Goal: Find specific page/section: Find specific page/section

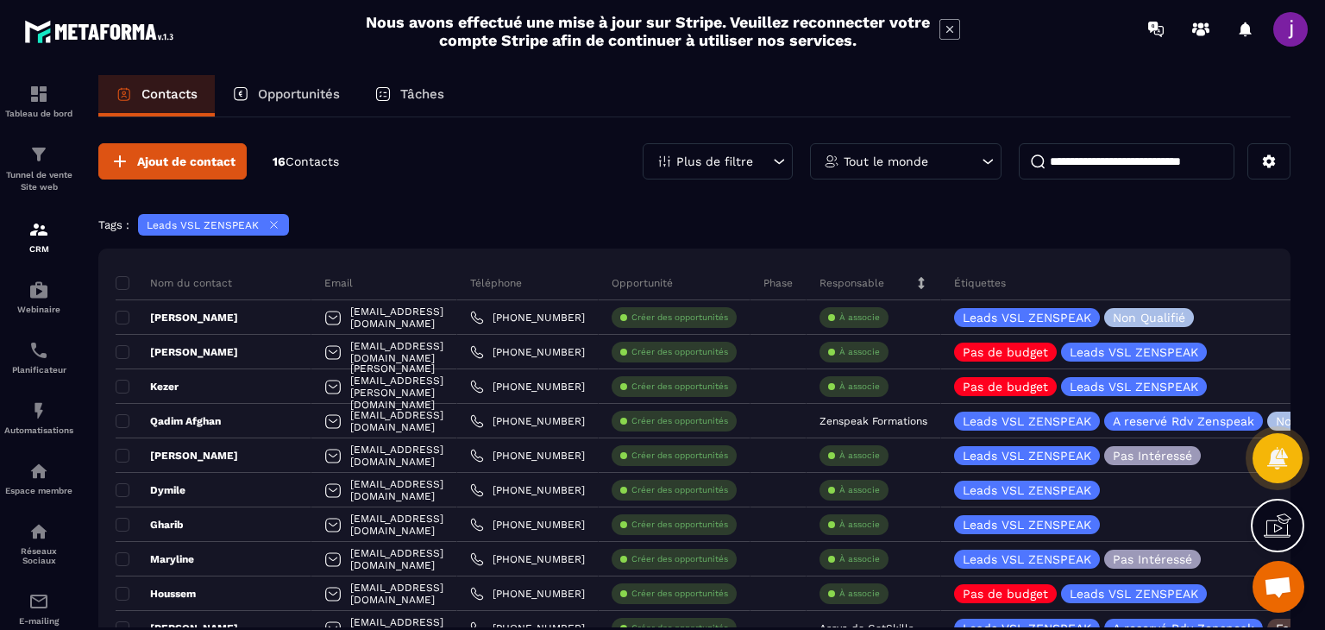
click at [298, 100] on p "Opportunités" at bounding box center [299, 94] width 82 height 16
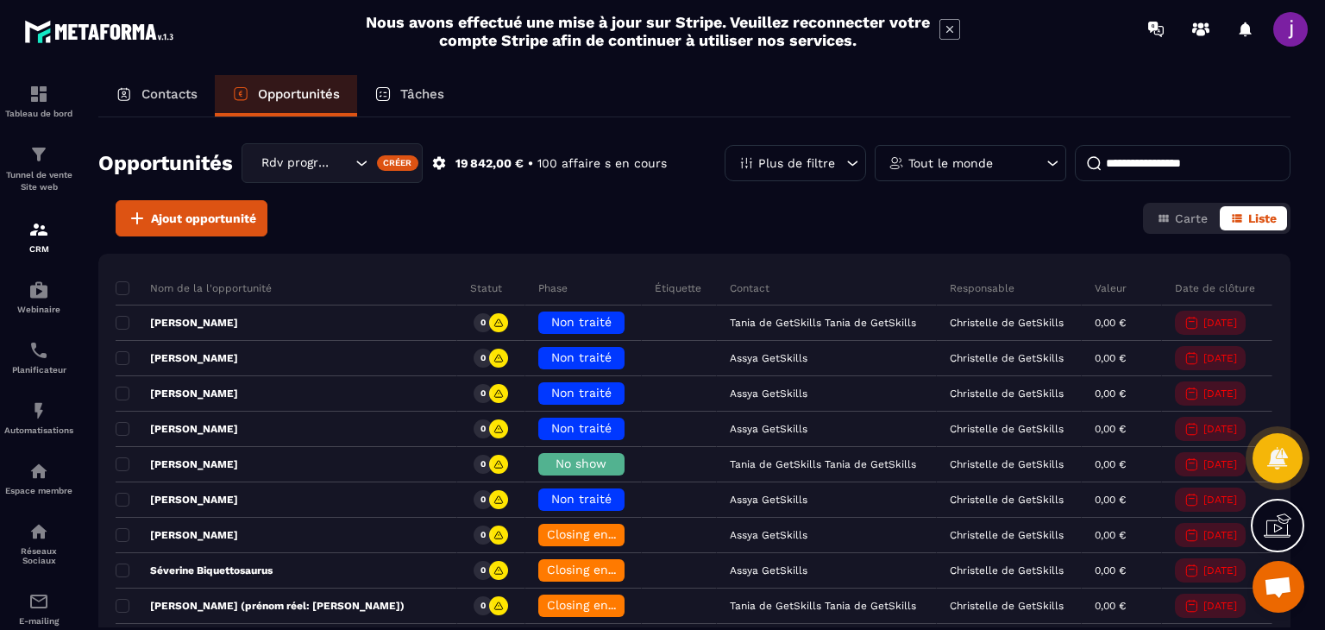
click at [844, 157] on icon at bounding box center [851, 162] width 17 height 17
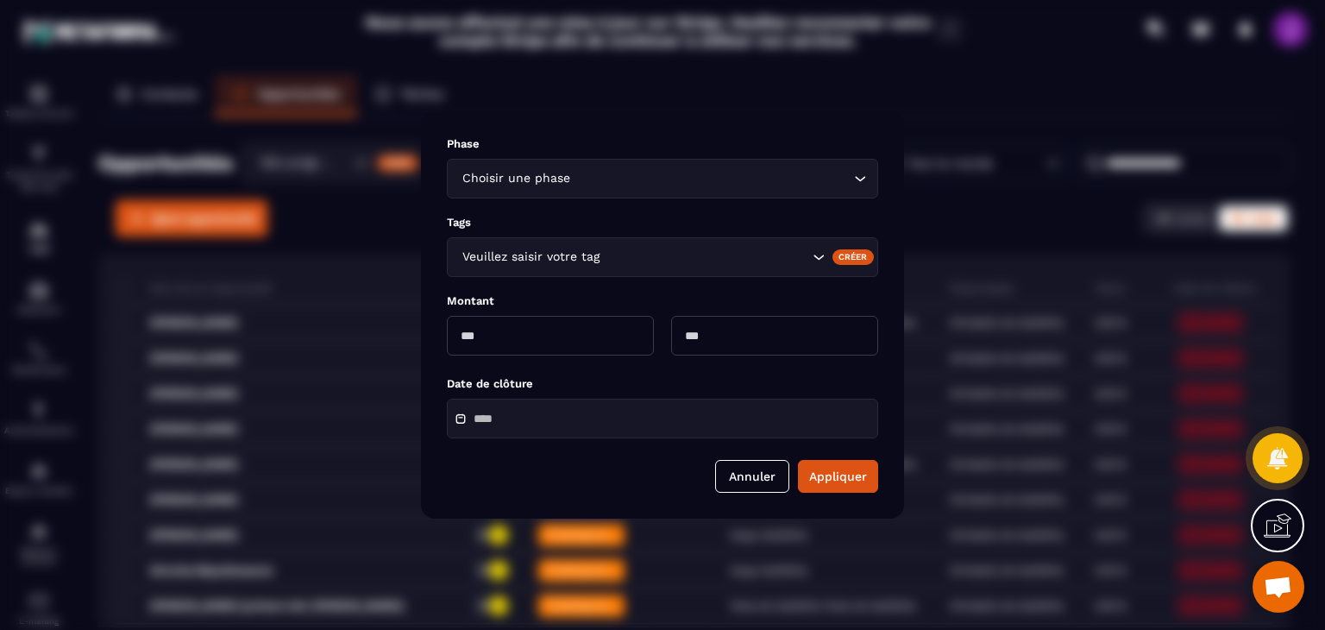
click at [793, 198] on div "Phase Choisir une phase Loading... Tags Veuillez saisir votre tag Créer Montant…" at bounding box center [662, 314] width 483 height 407
click at [827, 185] on input "Search for option" at bounding box center [712, 178] width 276 height 19
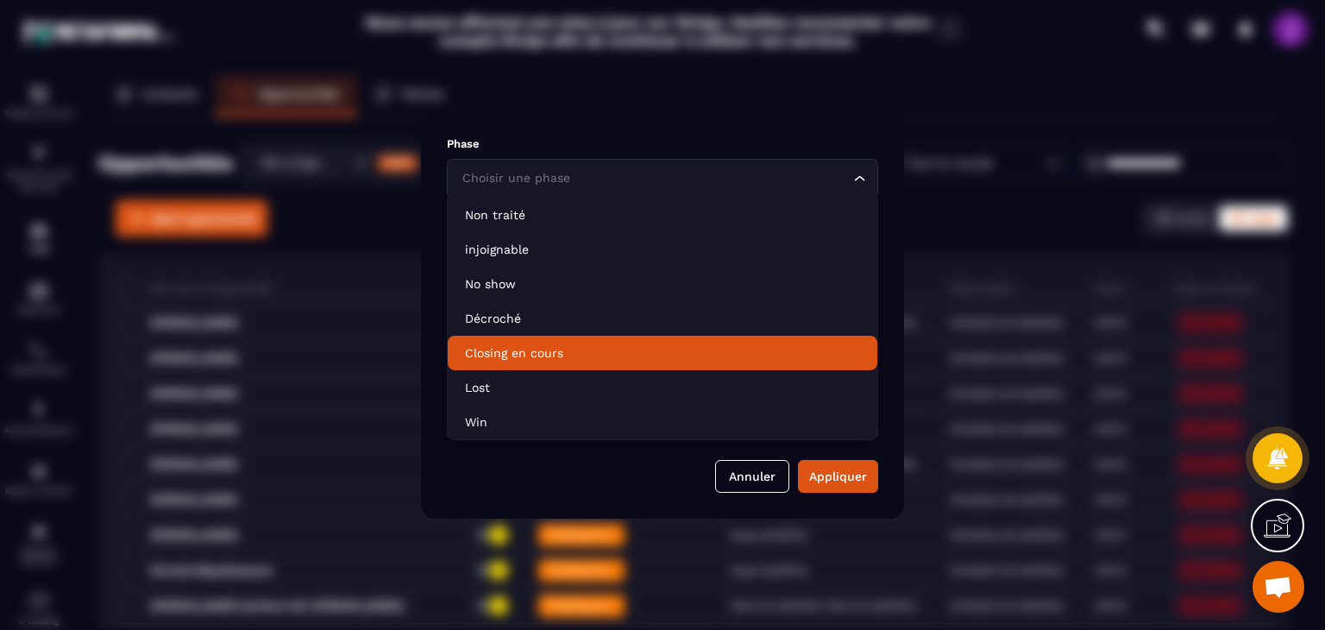
drag, startPoint x: 511, startPoint y: 346, endPoint x: 523, endPoint y: 349, distance: 12.6
click at [511, 346] on p "Closing en cours" at bounding box center [662, 352] width 395 height 17
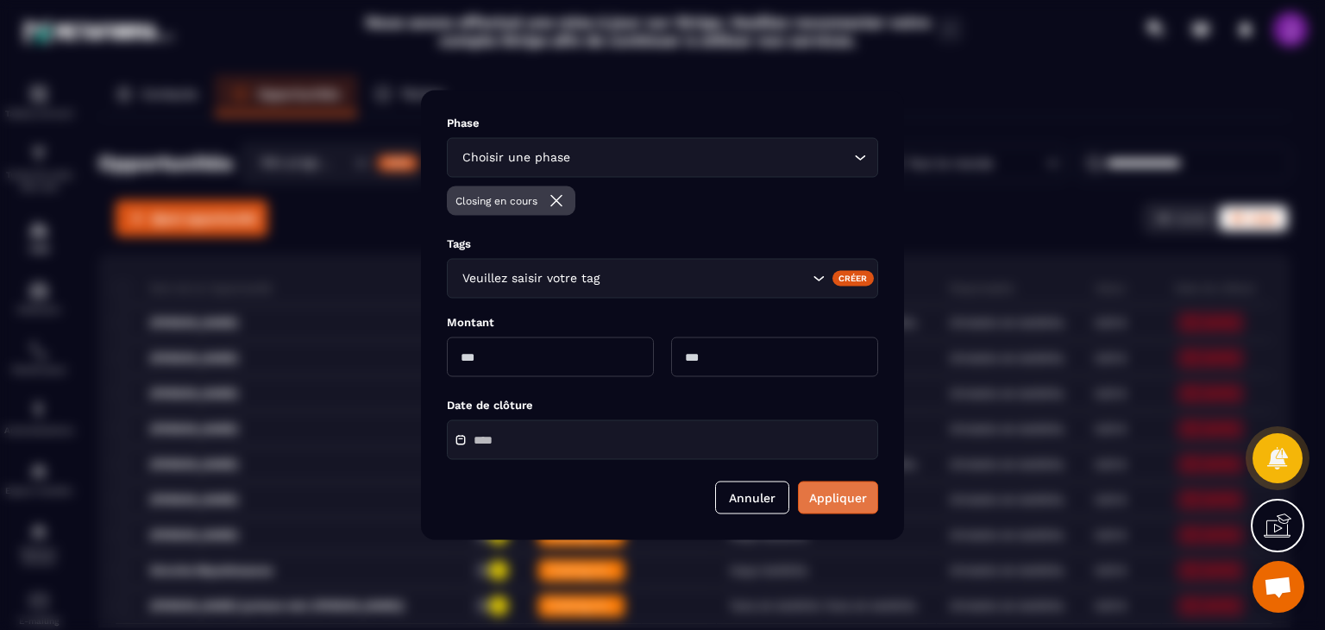
click at [828, 491] on button "Appliquer" at bounding box center [838, 497] width 80 height 33
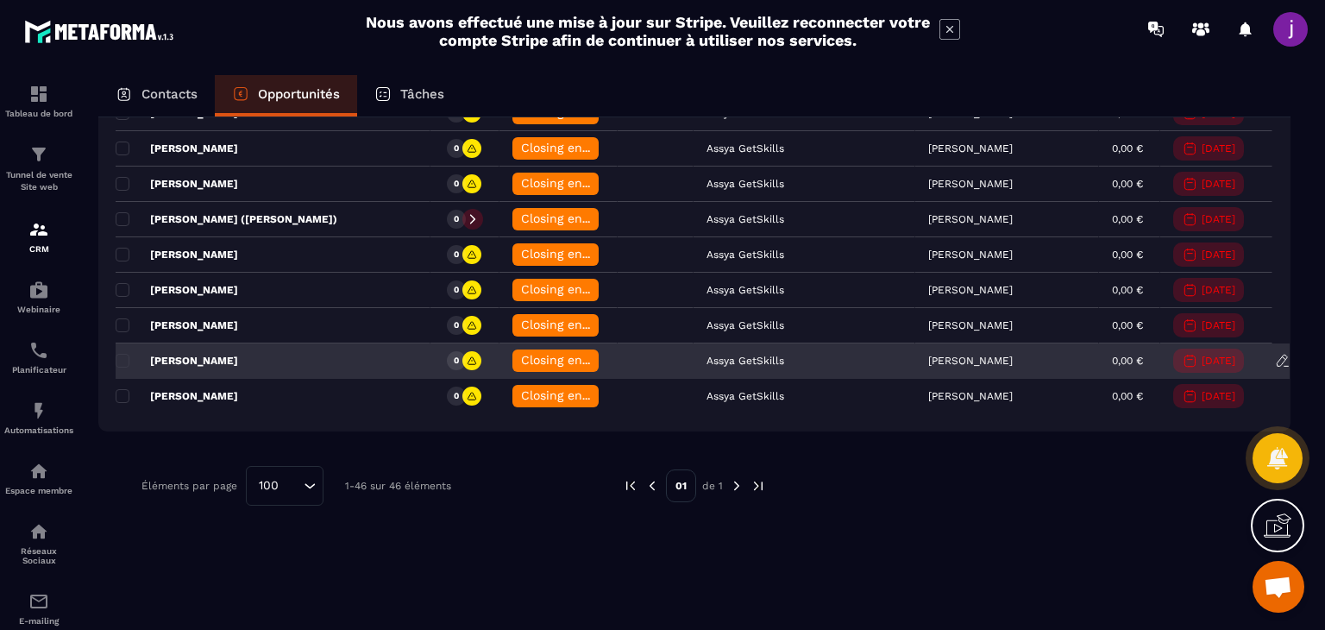
scroll to position [1595, 0]
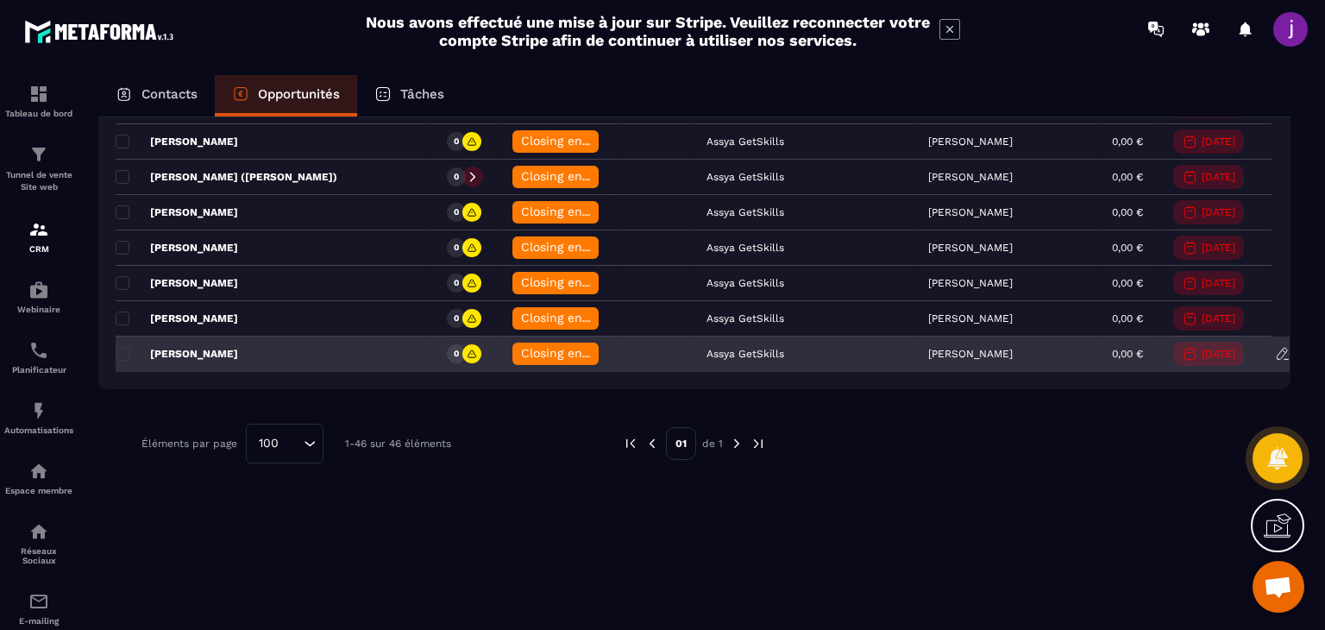
click at [320, 343] on div "[PERSON_NAME]" at bounding box center [273, 354] width 315 height 34
